Goal: Task Accomplishment & Management: Use online tool/utility

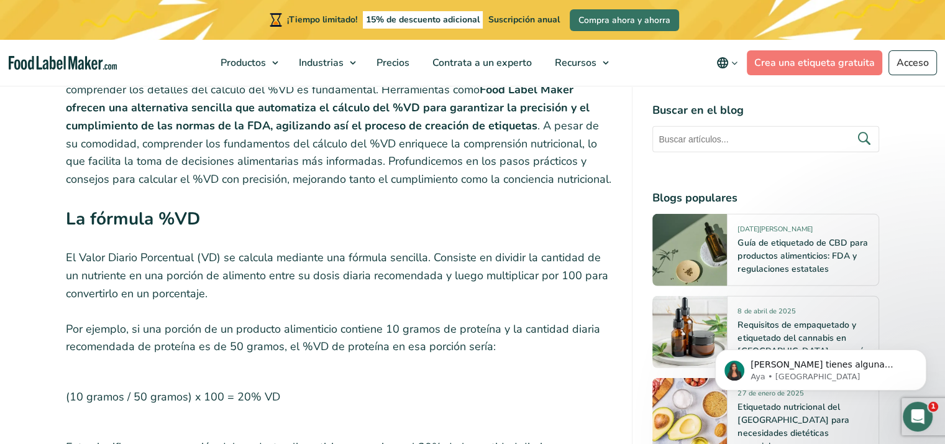
scroll to position [3664, 0]
click at [804, 62] on font "Crea una etiqueta gratuita" at bounding box center [815, 63] width 121 height 14
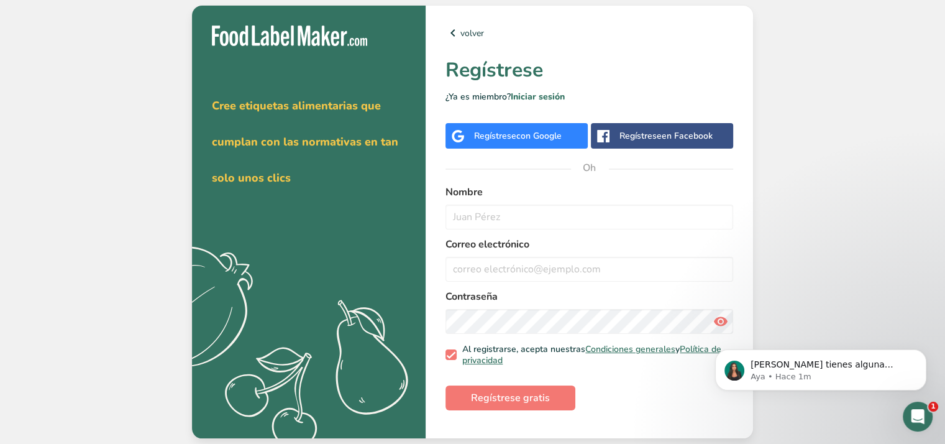
click at [516, 129] on div "Regístrese con Google" at bounding box center [518, 135] width 88 height 13
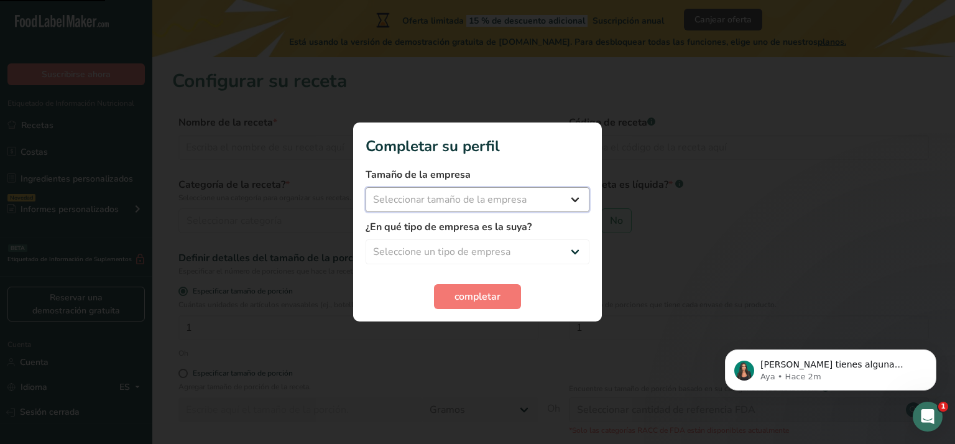
click at [541, 201] on select "Seleccionar tamaño de la empresa Menos de 10 empleados De 10 a 50 empleados De …" at bounding box center [477, 199] width 224 height 25
select select "1"
click at [365, 187] on select "Seleccionar tamaño de la empresa Menos de 10 empleados De 10 a 50 empleados De …" at bounding box center [477, 199] width 224 height 25
click at [482, 202] on select "Menos de 10 empleados De 10 a 50 empleados De 51 a 500 empleados Más de 500 emp…" at bounding box center [477, 199] width 224 height 25
drag, startPoint x: 702, startPoint y: 213, endPoint x: 657, endPoint y: 226, distance: 46.8
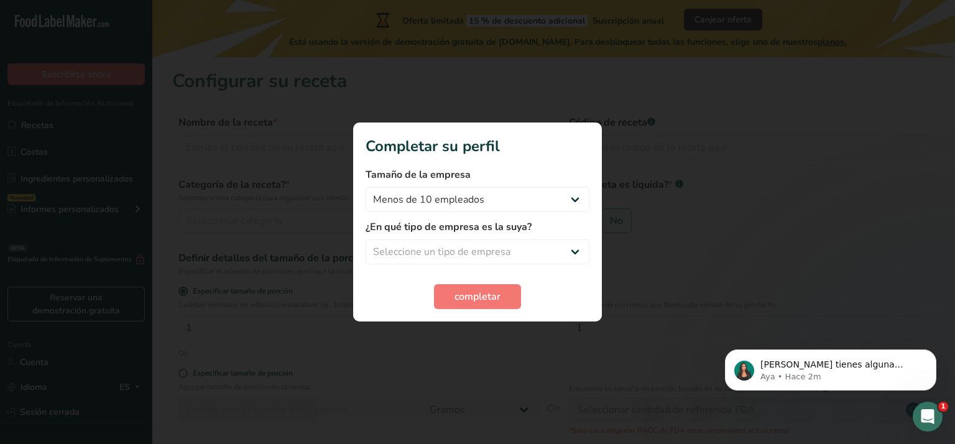
click at [701, 213] on div at bounding box center [477, 222] width 955 height 444
click at [467, 255] on select "Seleccione un tipo de empresa Fabricante de alimentos envasados Restaurante y c…" at bounding box center [477, 251] width 224 height 25
select select "1"
click at [365, 239] on select "Seleccione un tipo de empresa Fabricante de alimentos envasados Restaurante y c…" at bounding box center [477, 251] width 224 height 25
drag, startPoint x: 484, startPoint y: 198, endPoint x: 489, endPoint y: 195, distance: 6.4
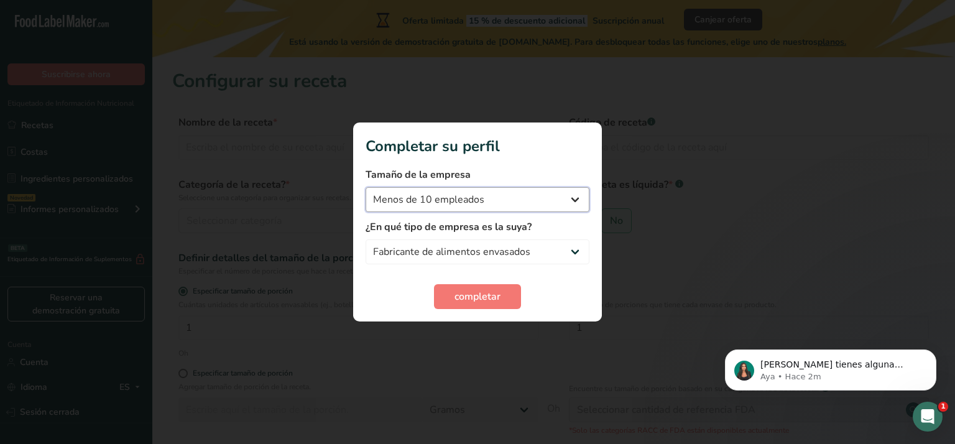
click at [485, 198] on select "Menos de 10 empleados De 10 a 50 empleados De 51 a 500 empleados Más de 500 emp…" at bounding box center [477, 199] width 224 height 25
select select "3"
click at [365, 187] on select "Menos de 10 empleados De 10 a 50 empleados De 51 a 500 empleados Más de 500 emp…" at bounding box center [477, 199] width 224 height 25
click at [485, 293] on font "completar" at bounding box center [477, 297] width 46 height 14
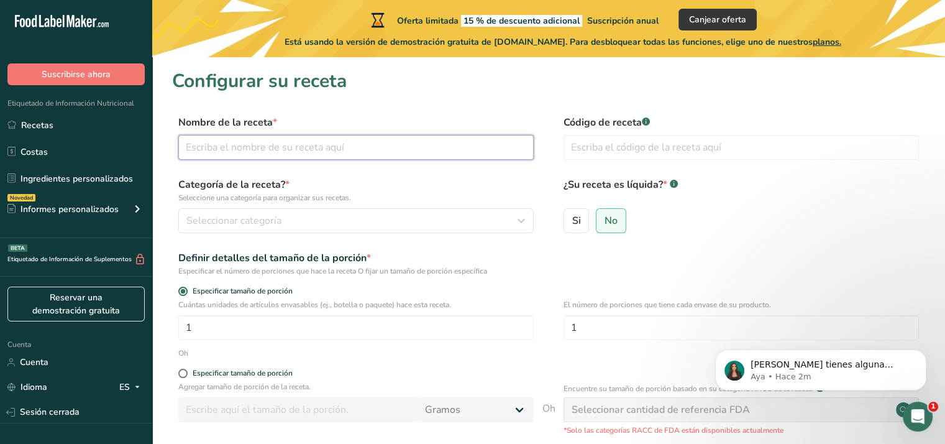
click at [283, 148] on input "text" at bounding box center [356, 147] width 356 height 25
type input "Chicharrón prensado"
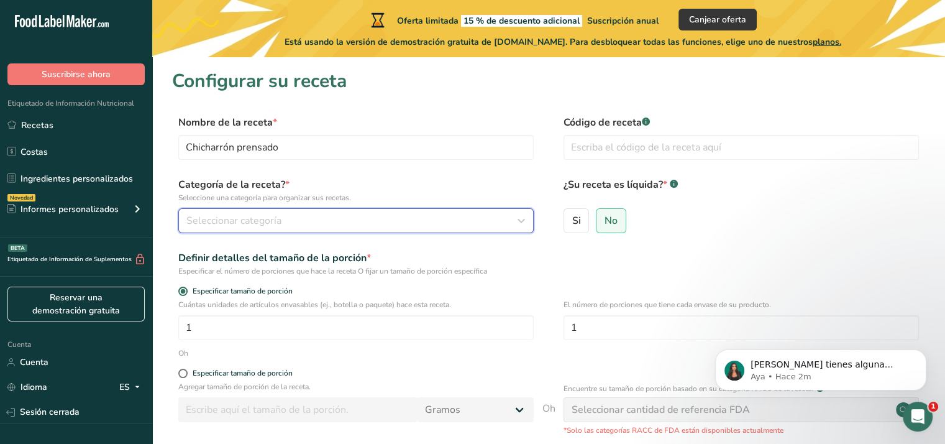
click at [302, 223] on div "Seleccionar categoría" at bounding box center [352, 220] width 332 height 15
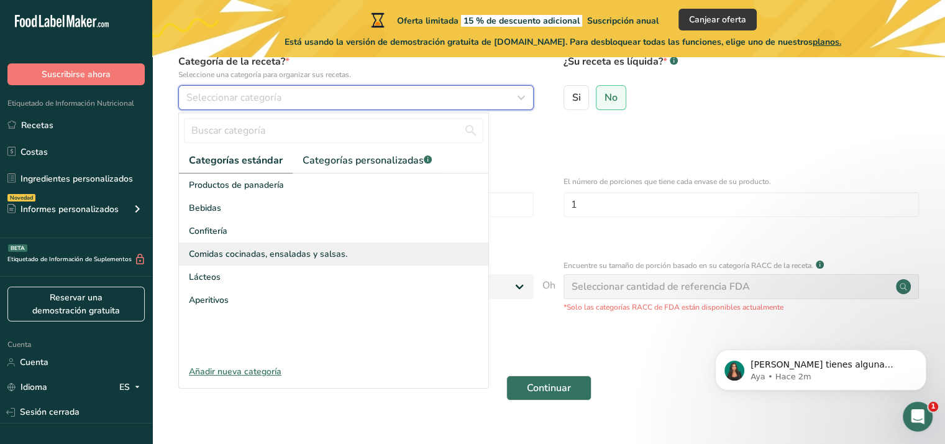
scroll to position [124, 0]
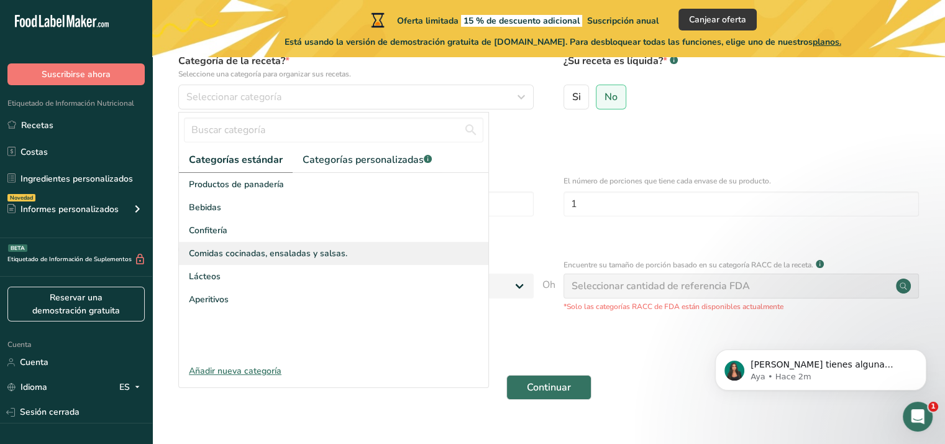
click at [237, 249] on font "Comidas cocinadas, ensaladas y salsas." at bounding box center [268, 253] width 158 height 12
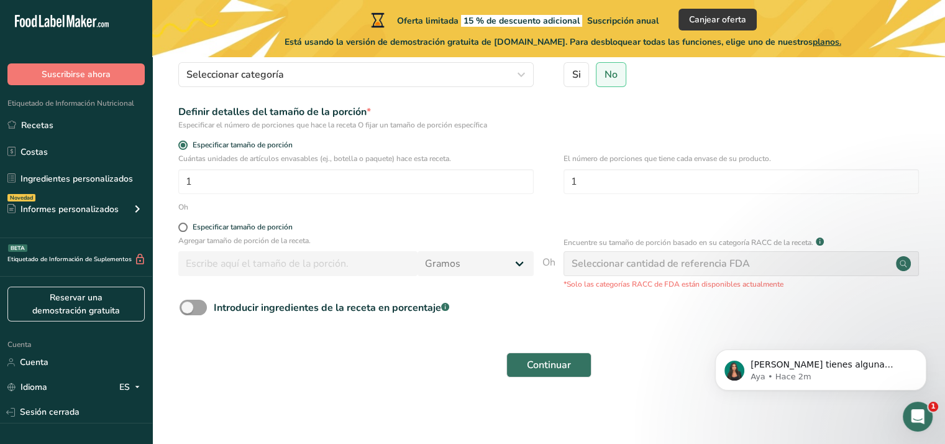
scroll to position [147, 0]
click at [181, 225] on span at bounding box center [182, 226] width 9 height 9
click at [181, 225] on input "Especificar tamaño de porción" at bounding box center [182, 227] width 8 height 8
radio input "true"
radio input "false"
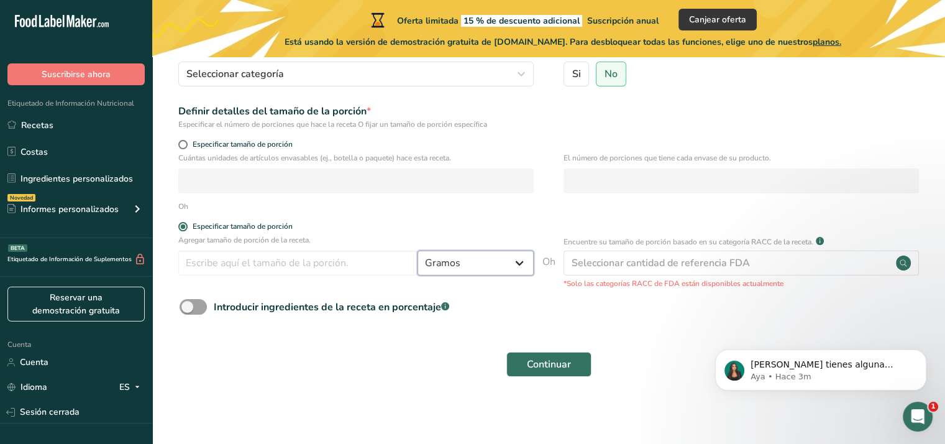
click at [518, 262] on select "Gramos kilogramo mg mcg libras onza litro ml onza líquida cucharada cucharadita…" at bounding box center [476, 262] width 116 height 25
click at [520, 257] on select "Gramos kilogramo mg mcg libras onza litro ml onza líquida cucharada cucharadita…" at bounding box center [476, 262] width 116 height 25
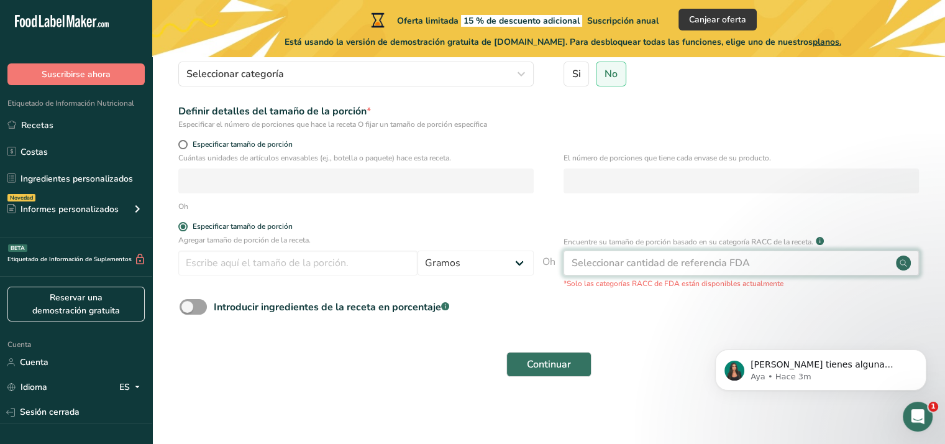
click at [625, 268] on font "Seleccionar cantidad de referencia FDA" at bounding box center [661, 263] width 178 height 14
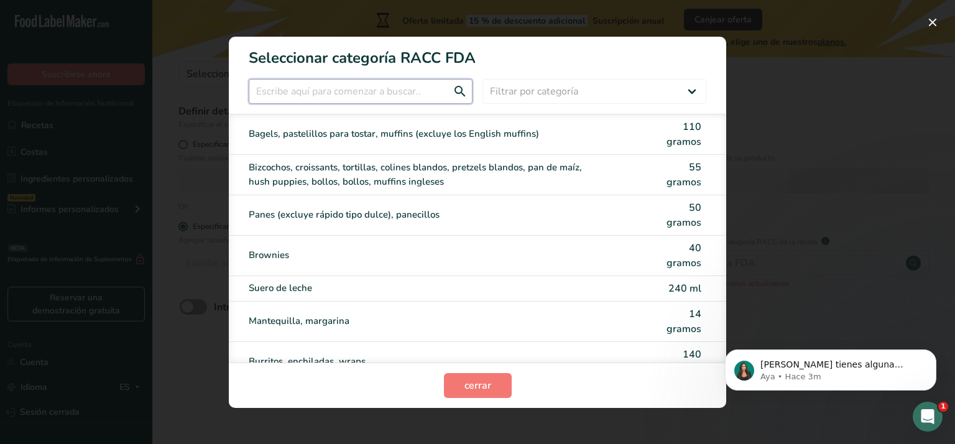
click at [357, 97] on input "Modalidad de selección de categoría RACC" at bounding box center [361, 91] width 224 height 25
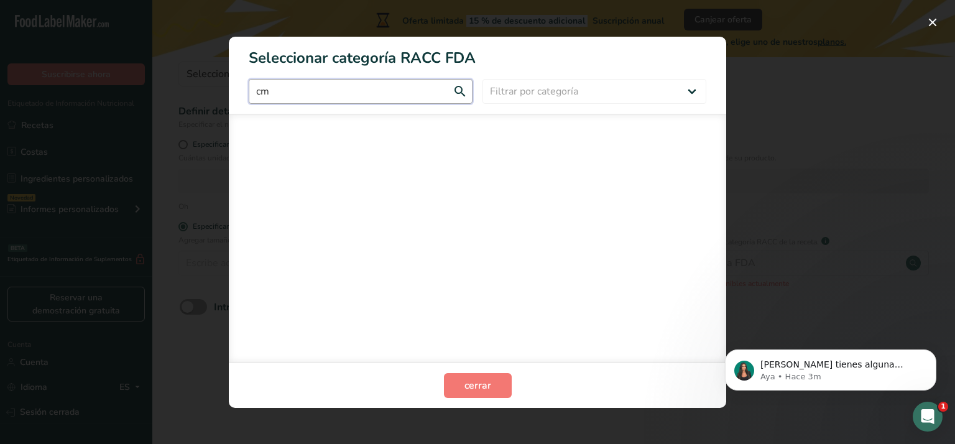
type input "c"
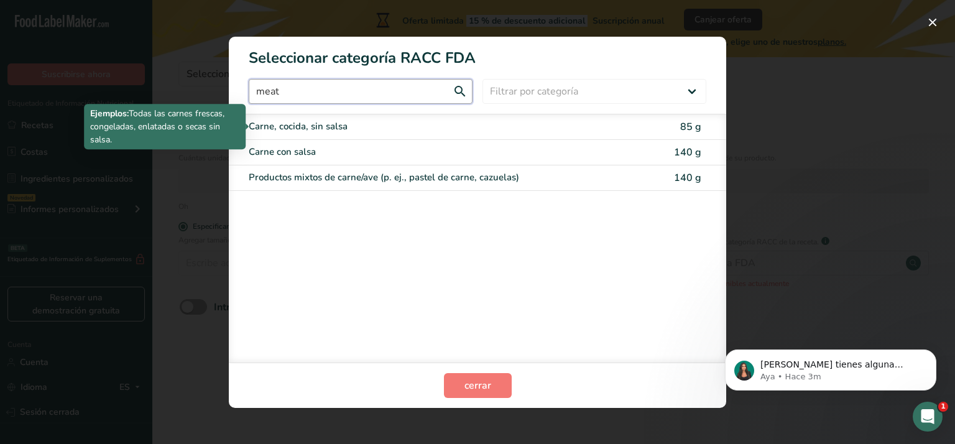
type input "meat"
click at [343, 130] on div "Carne, cocida, sin salsa" at bounding box center [425, 126] width 353 height 14
type input "85"
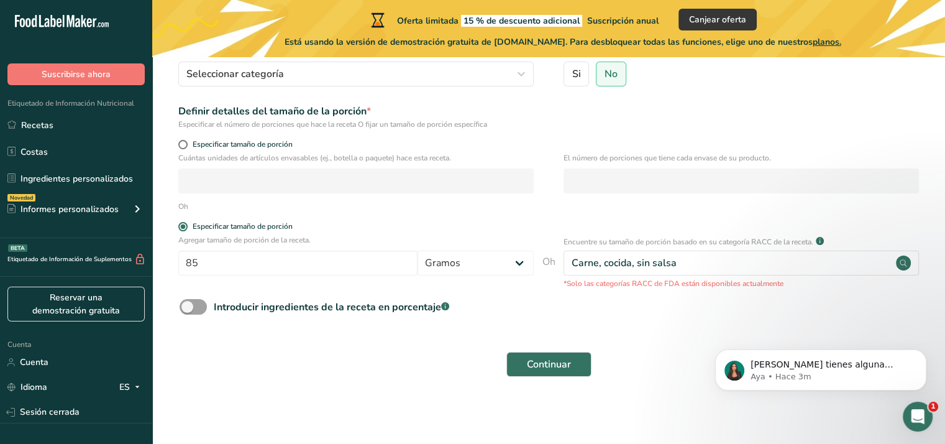
click at [551, 313] on div "Introducir ingredientes de la receta en porcentaje .a-a{fill:#347362;}.b-a{fill…" at bounding box center [548, 311] width 753 height 25
click at [542, 360] on font "Continuar" at bounding box center [549, 364] width 44 height 14
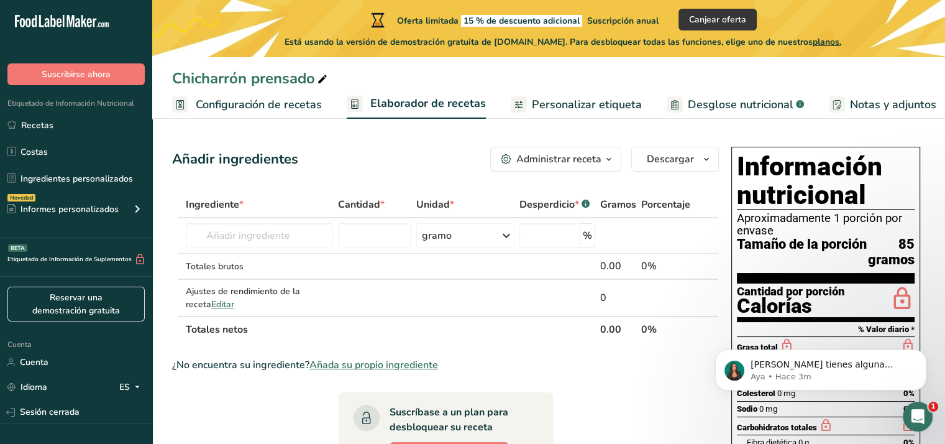
click at [705, 103] on font "Desglose nutricional" at bounding box center [741, 104] width 106 height 15
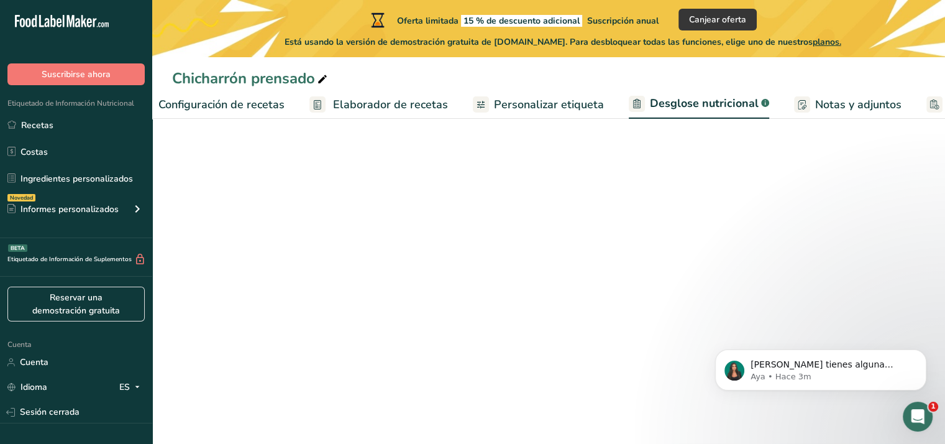
select select "Calories"
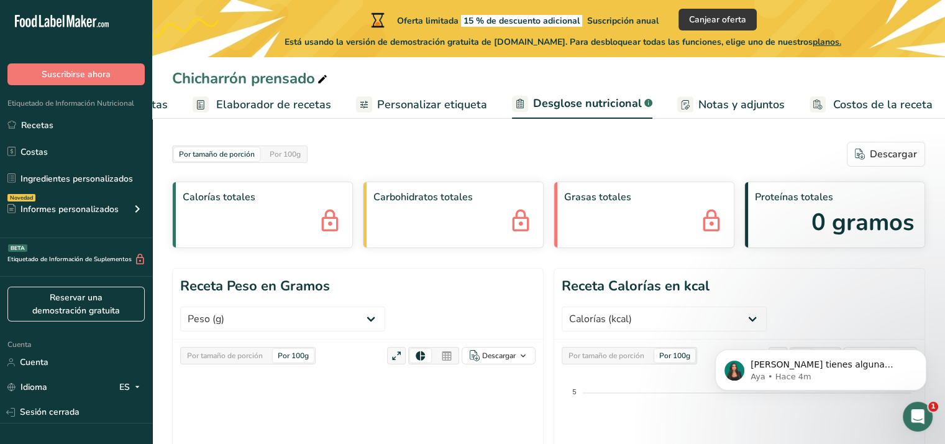
click at [431, 101] on font "Personalizar etiqueta" at bounding box center [432, 104] width 110 height 15
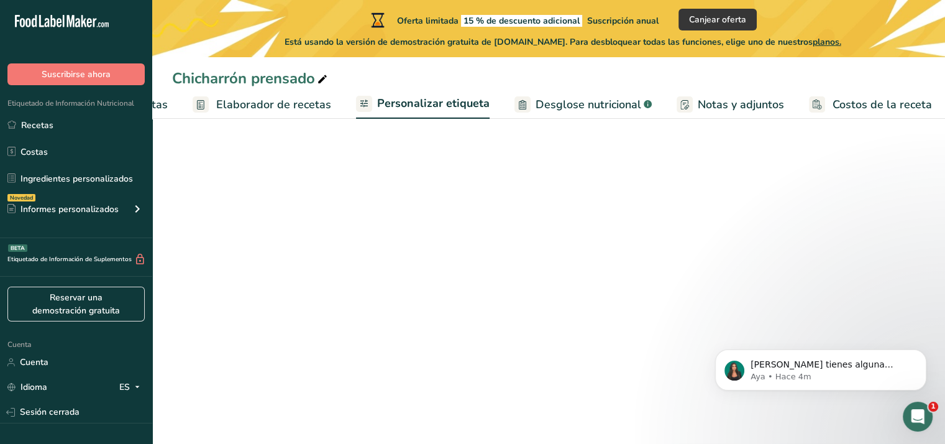
scroll to position [0, 155]
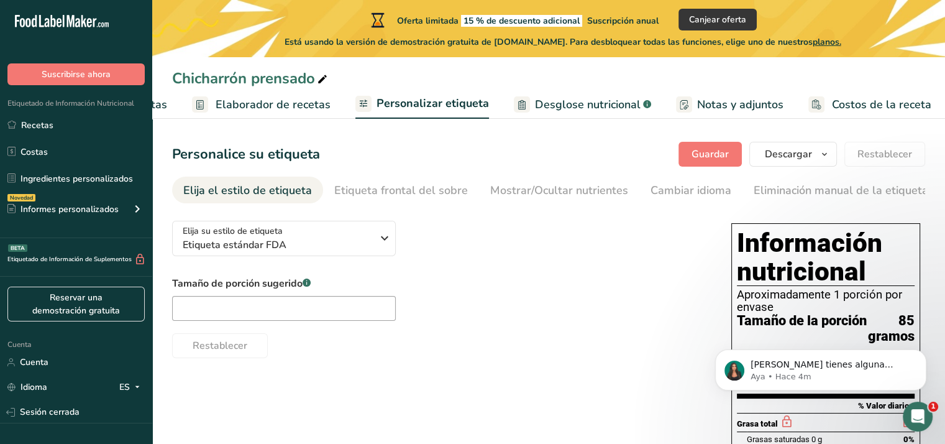
click at [287, 110] on font "Elaborador de recetas" at bounding box center [273, 104] width 115 height 15
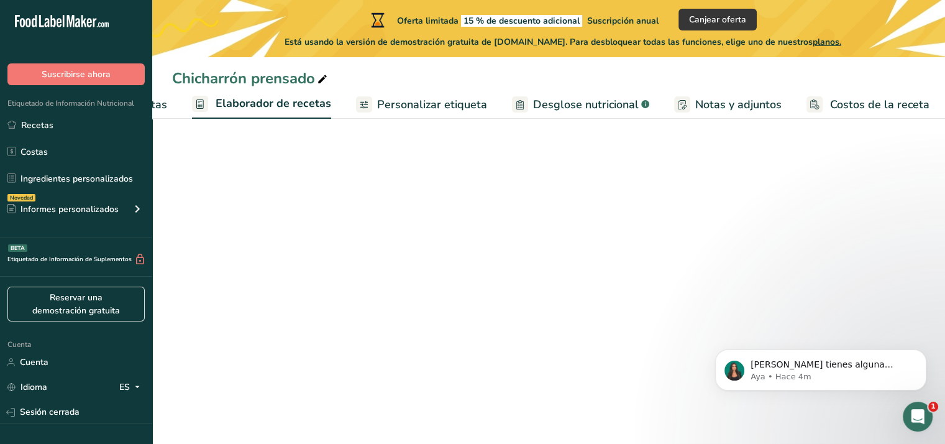
scroll to position [0, 154]
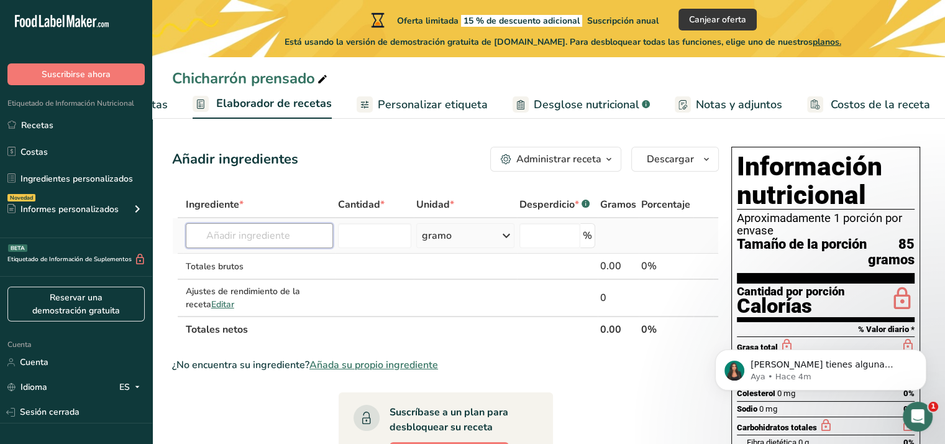
click at [276, 240] on input "text" at bounding box center [259, 235] width 147 height 25
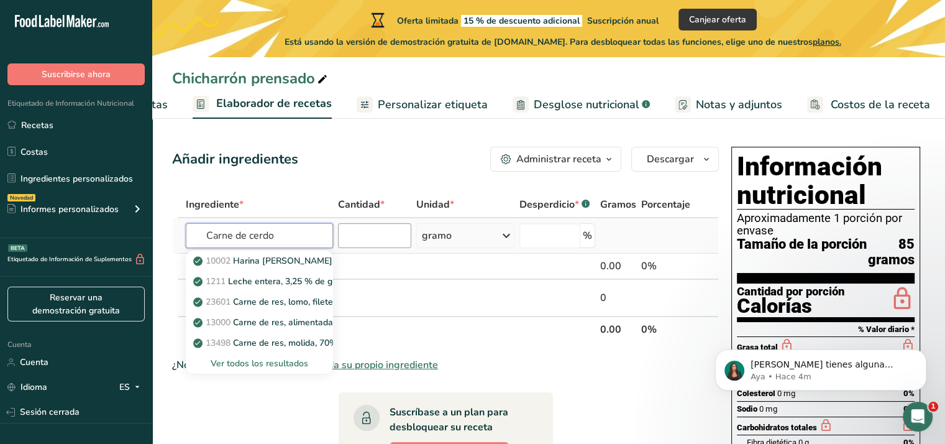
type input "Carne de cerdo"
click at [370, 234] on input "number" at bounding box center [374, 235] width 73 height 25
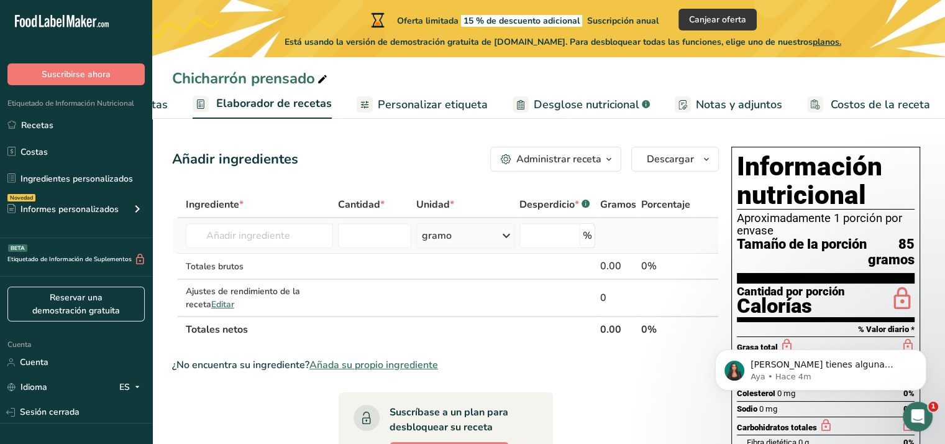
click at [514, 238] on div "gramo" at bounding box center [465, 235] width 98 height 25
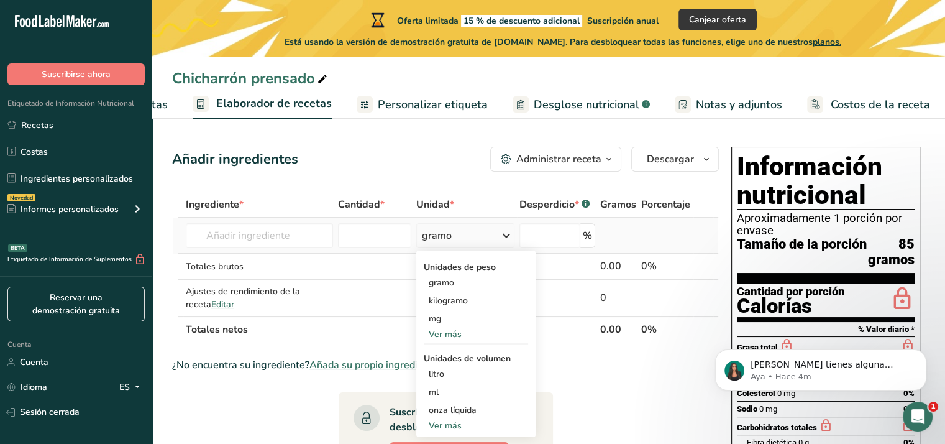
click at [505, 238] on icon at bounding box center [506, 235] width 15 height 22
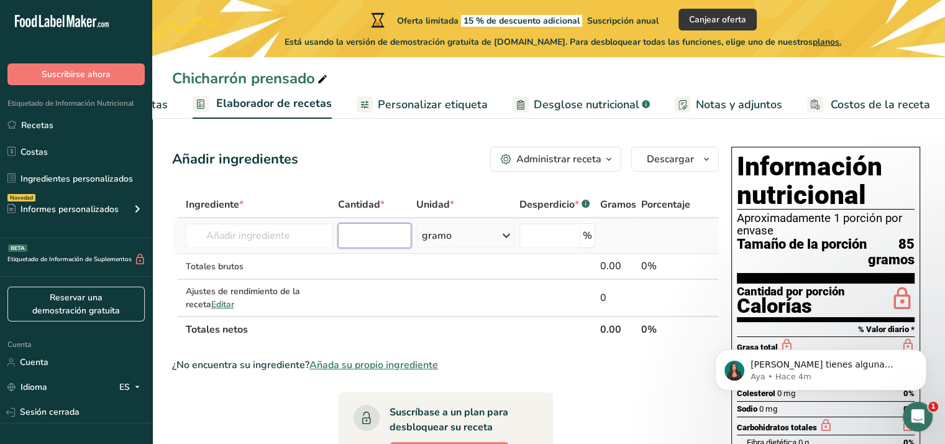
click at [363, 238] on input "number" at bounding box center [374, 235] width 73 height 25
type input "100"
click at [385, 159] on div "Añadir ingredientes Administrar receta Eliminar receta Duplicar receta Receta d…" at bounding box center [445, 159] width 547 height 25
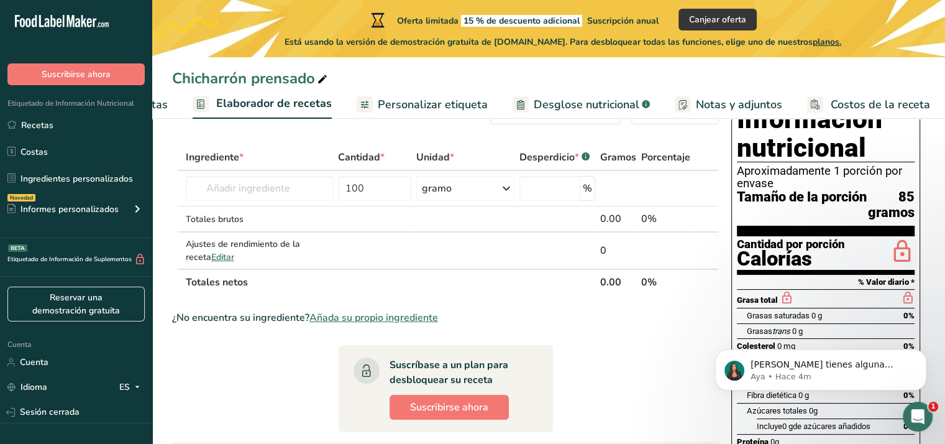
scroll to position [0, 0]
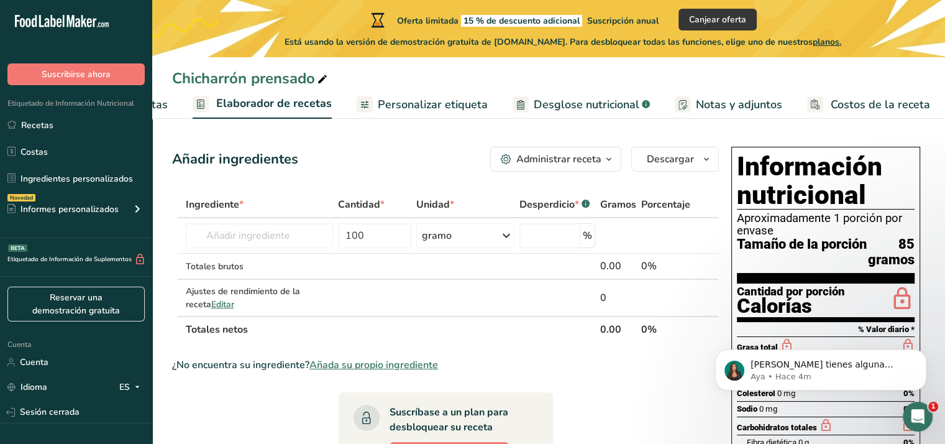
click at [412, 91] on link "Personalizar etiqueta" at bounding box center [422, 105] width 131 height 28
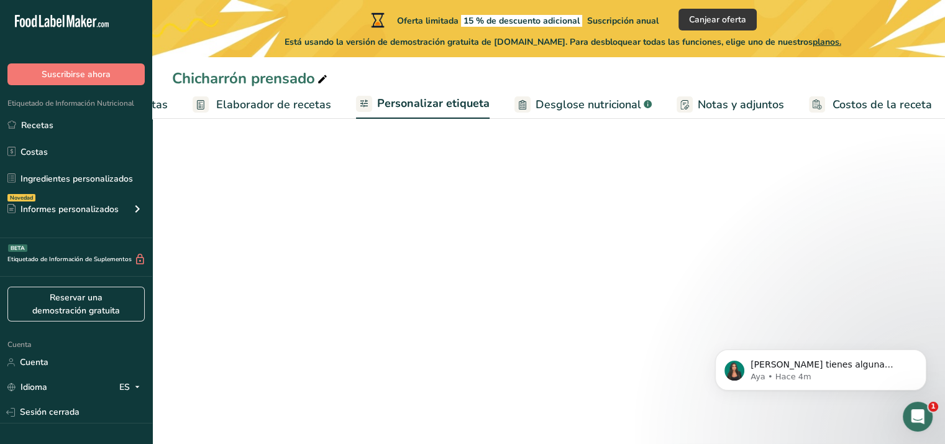
scroll to position [0, 155]
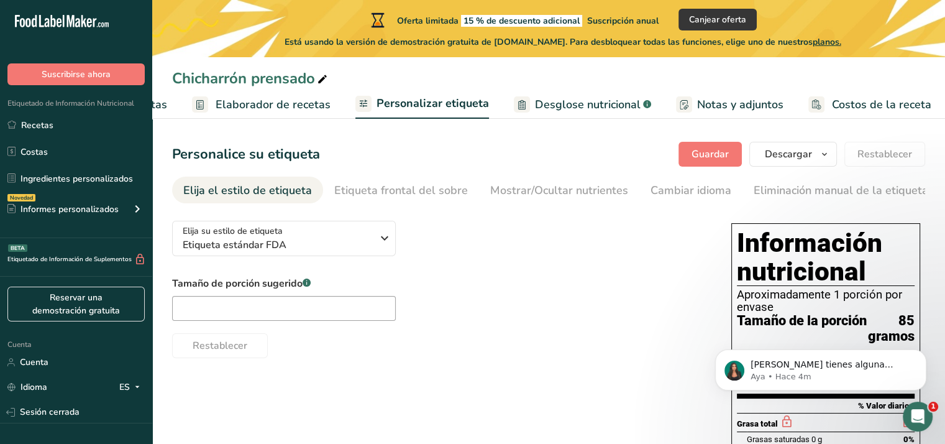
click at [550, 106] on font "Desglose nutricional" at bounding box center [588, 104] width 106 height 15
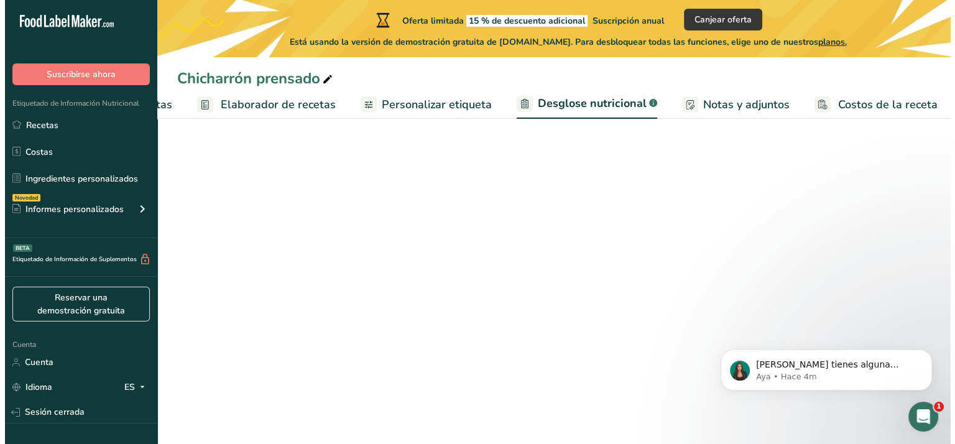
scroll to position [0, 154]
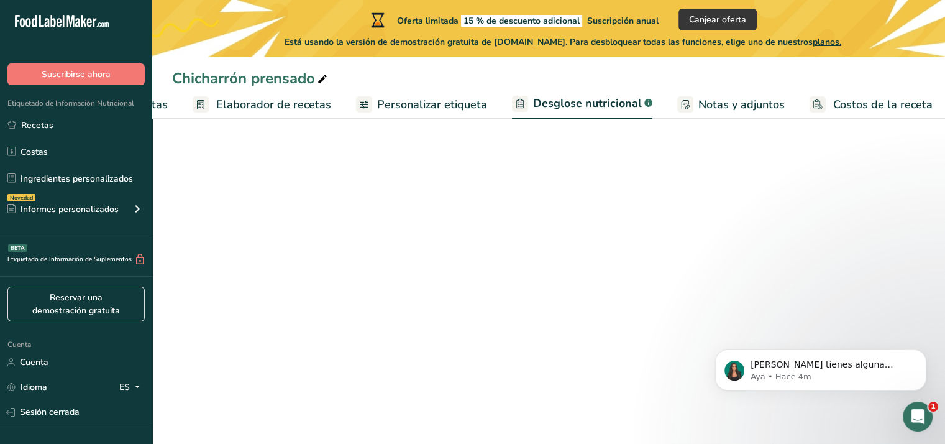
select select "Calories"
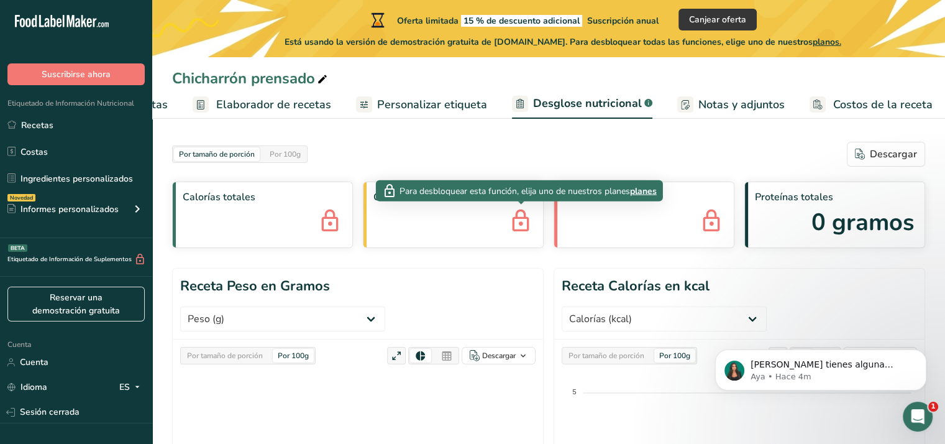
click at [372, 238] on div "Carbohidratos totales" at bounding box center [453, 214] width 181 height 67
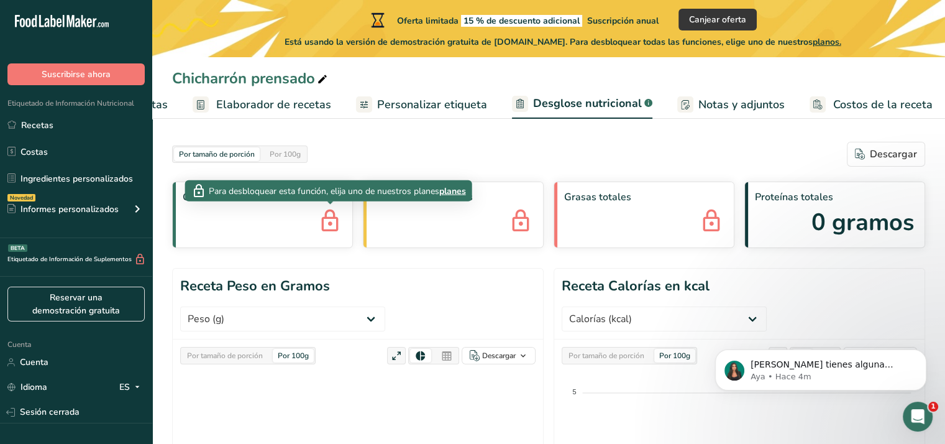
click at [301, 237] on div "Calorías totales" at bounding box center [262, 214] width 181 height 67
click at [457, 187] on font "aviones" at bounding box center [457, 191] width 31 height 12
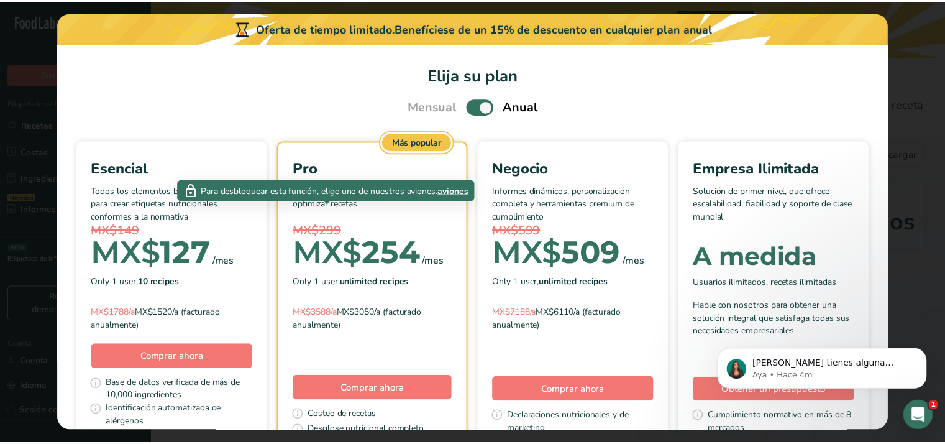
scroll to position [0, 145]
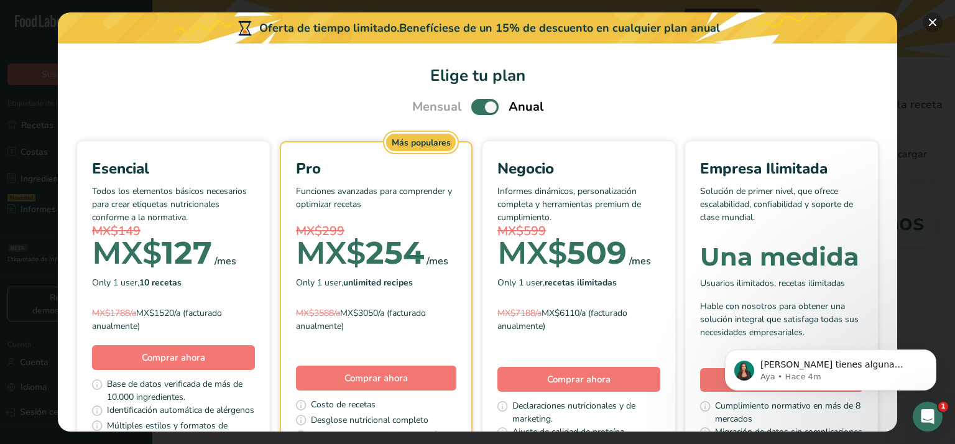
click at [932, 22] on button "Elige tu plan de precios modal" at bounding box center [932, 22] width 20 height 20
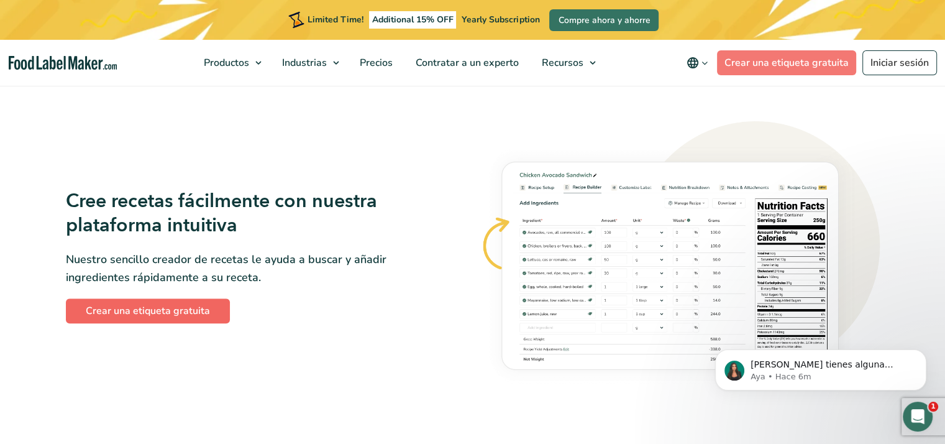
scroll to position [678, 0]
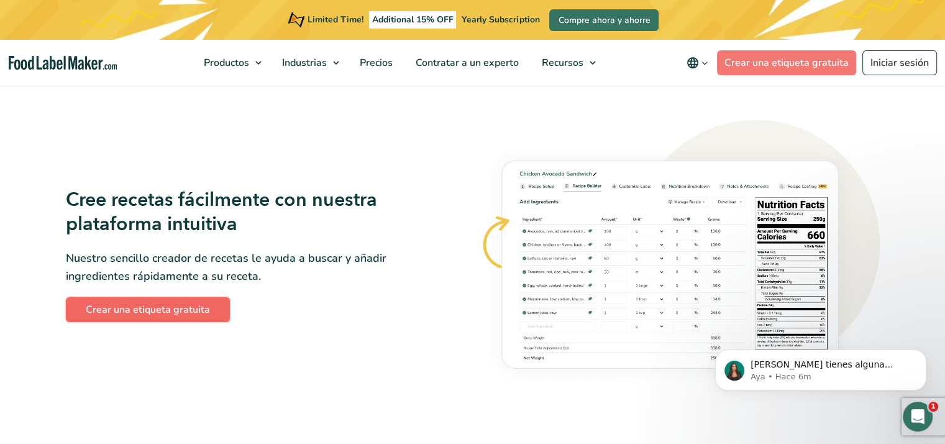
click at [191, 308] on link "Crear una etiqueta gratuita" at bounding box center [148, 309] width 164 height 25
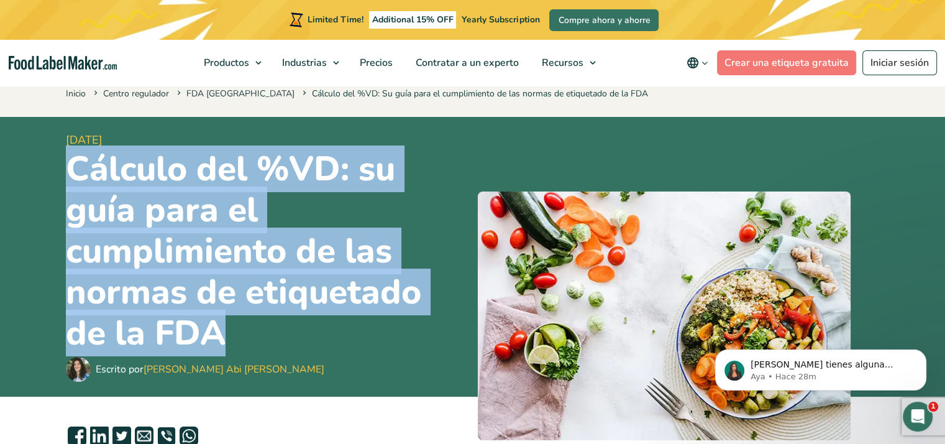
drag, startPoint x: 72, startPoint y: 160, endPoint x: 349, endPoint y: 332, distance: 326.3
click at [349, 332] on h1 "Cálculo del %VD: su guía para el cumplimiento de las normas de etiquetado de la…" at bounding box center [267, 251] width 402 height 205
copy h1 "Cálculo del %VD: su guía para el cumplimiento de las normas de etiquetado de la…"
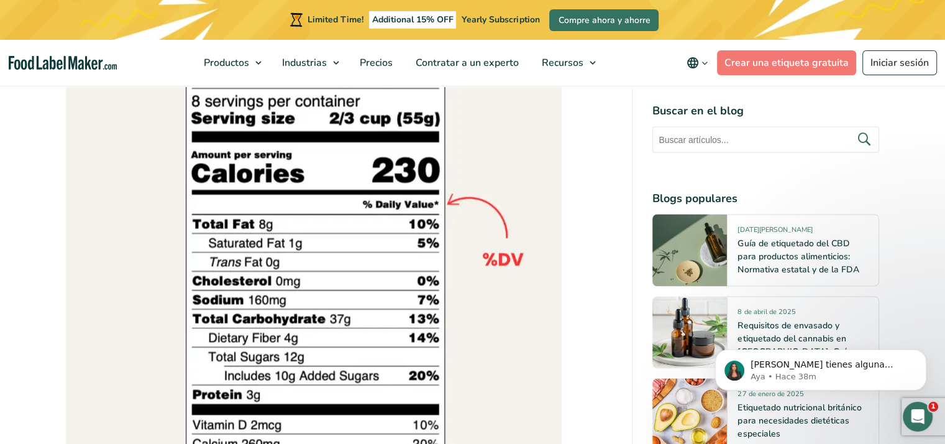
scroll to position [2254, 0]
